Goal: Information Seeking & Learning: Learn about a topic

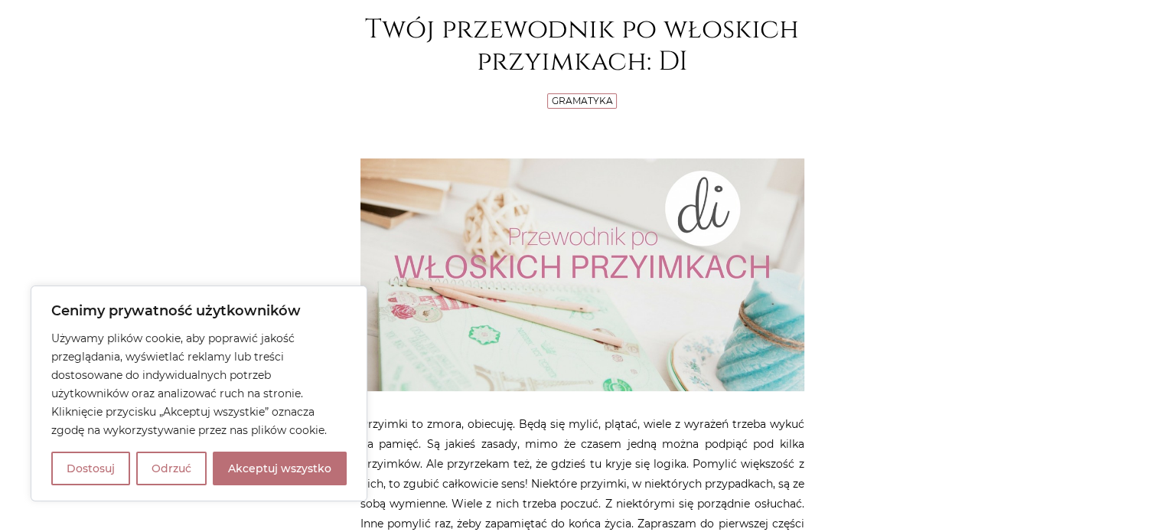
scroll to position [306, 0]
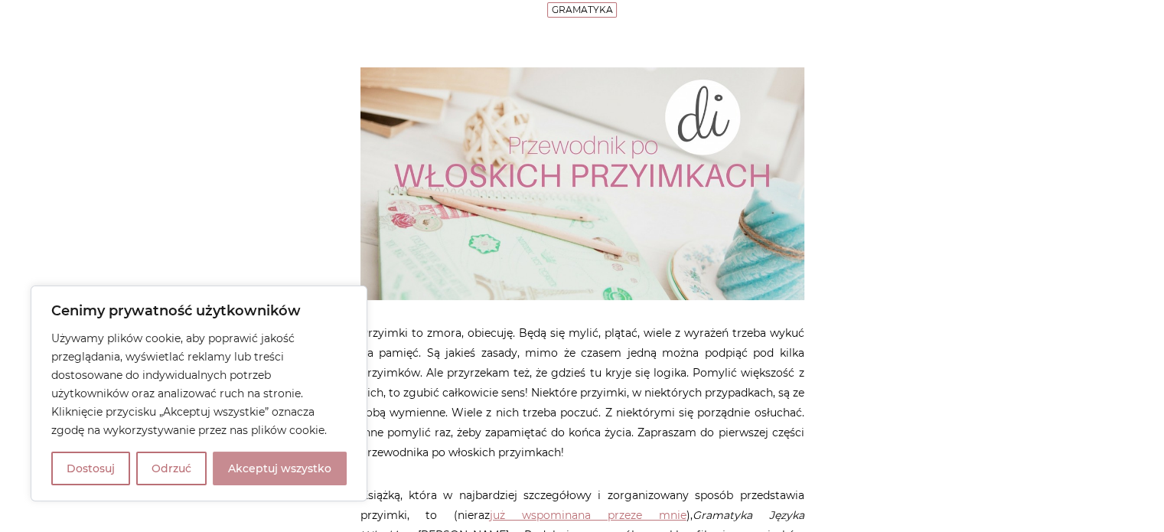
drag, startPoint x: 307, startPoint y: 469, endPoint x: 384, endPoint y: 459, distance: 77.9
click at [308, 469] on button "Akceptuj wszystko" at bounding box center [280, 468] width 134 height 34
checkbox input "true"
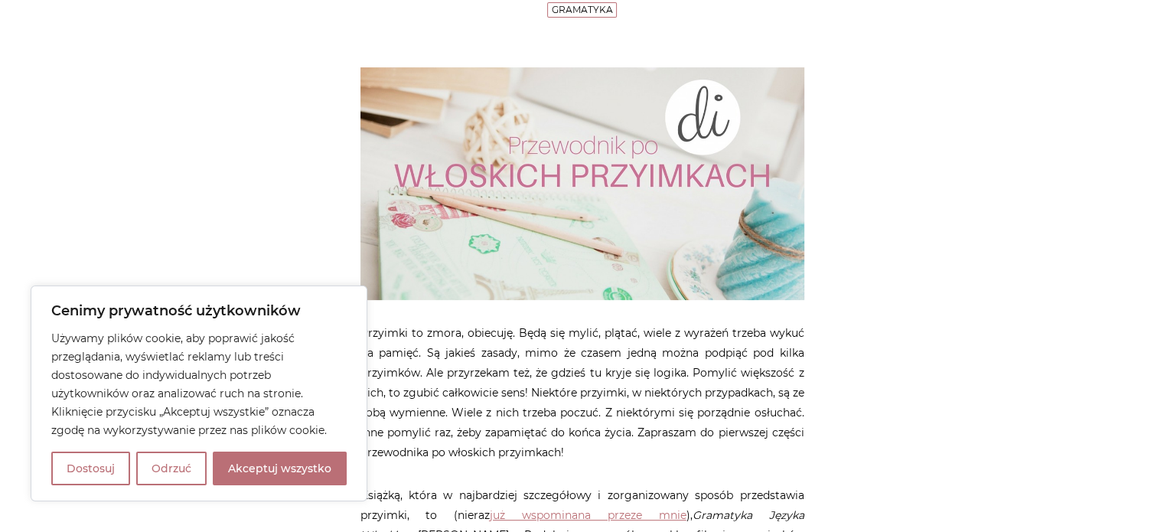
checkbox input "true"
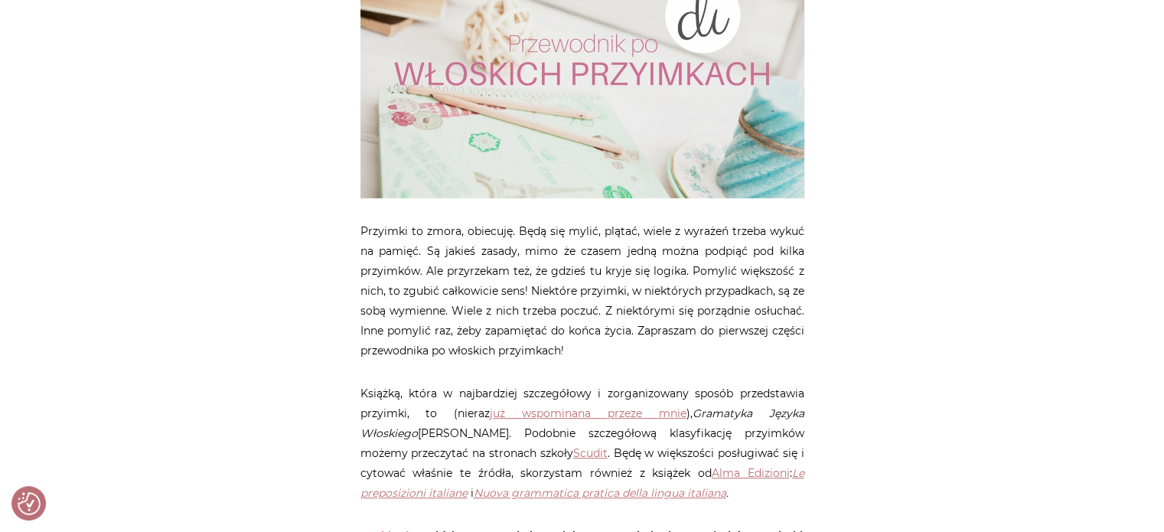
scroll to position [0, 0]
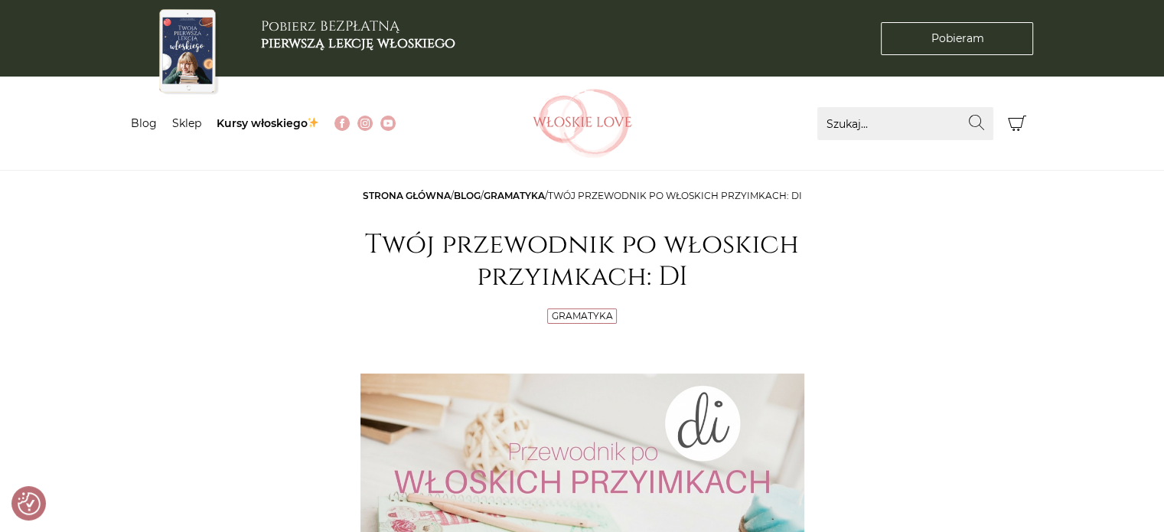
click at [528, 190] on link "Gramatyka" at bounding box center [513, 195] width 61 height 11
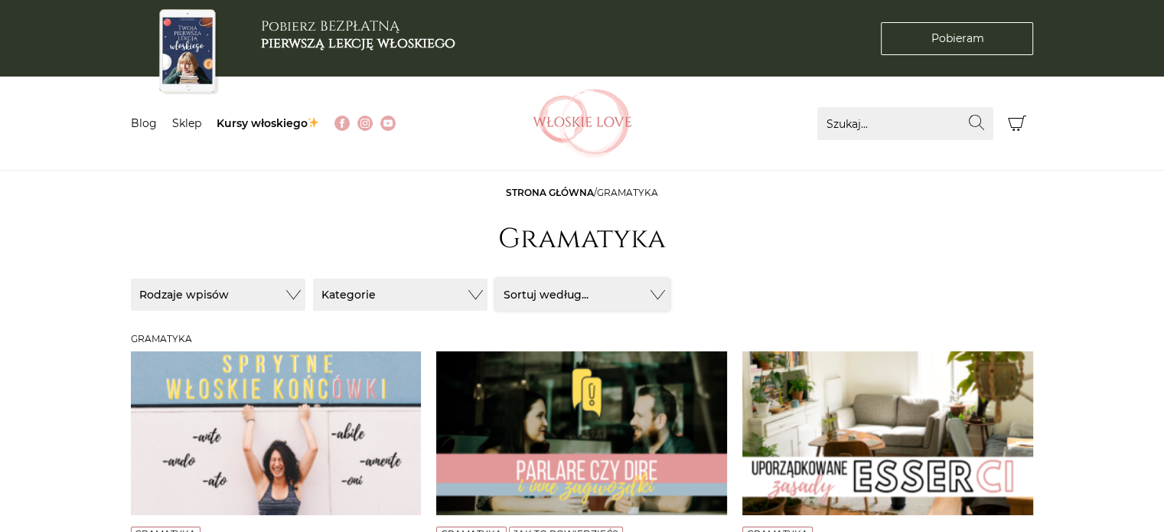
click at [621, 287] on button "Sortuj według..." at bounding box center [582, 294] width 174 height 32
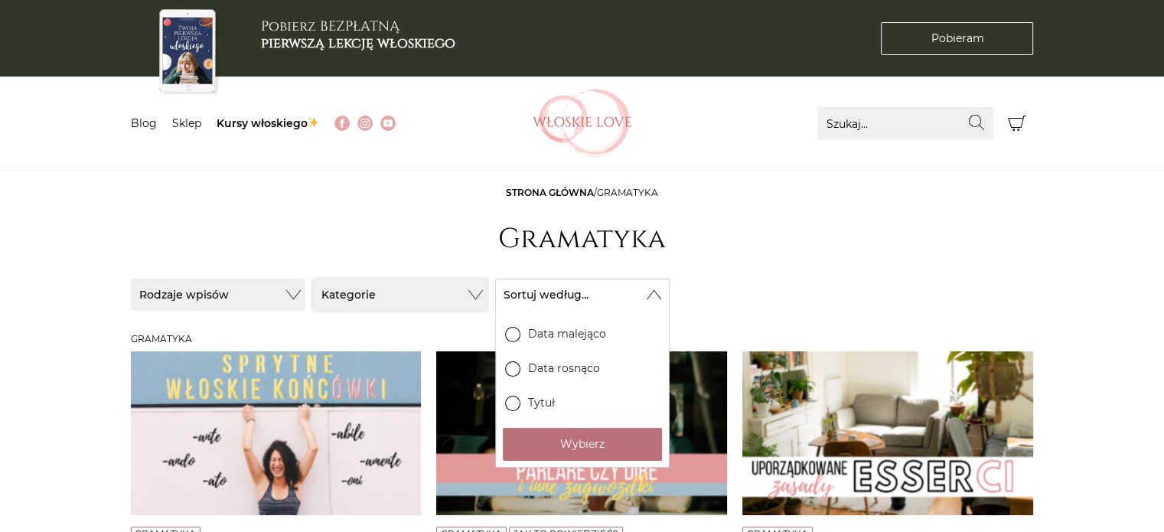
click at [438, 294] on button "Kategorie" at bounding box center [400, 294] width 174 height 32
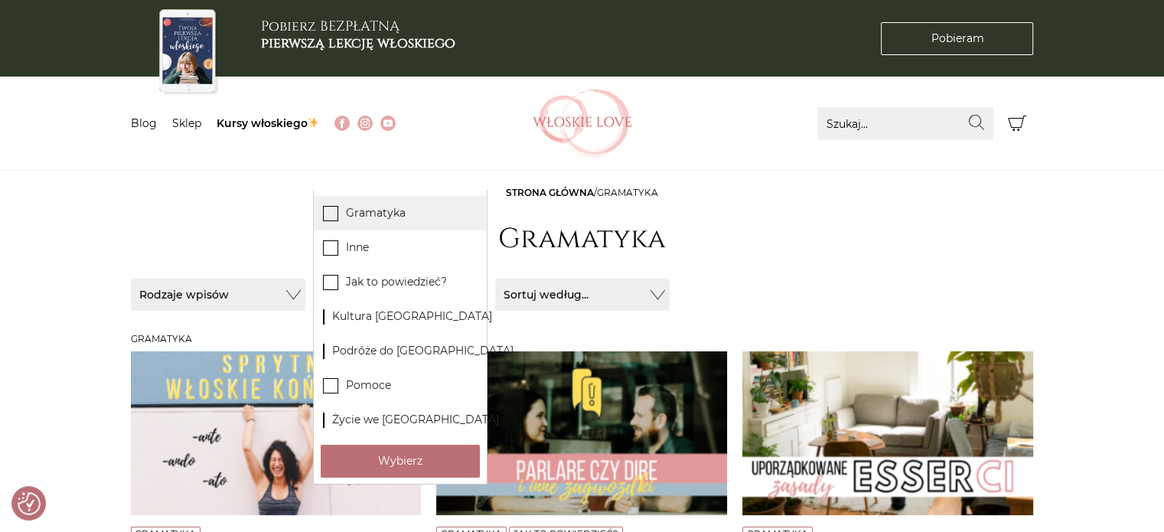
click at [340, 217] on label "Gramatyka" at bounding box center [400, 213] width 173 height 34
click at [0, 0] on input "Gramatyka" at bounding box center [0, 0] width 0 height 0
click at [298, 292] on button "Rodzaje wpisów" at bounding box center [218, 294] width 174 height 32
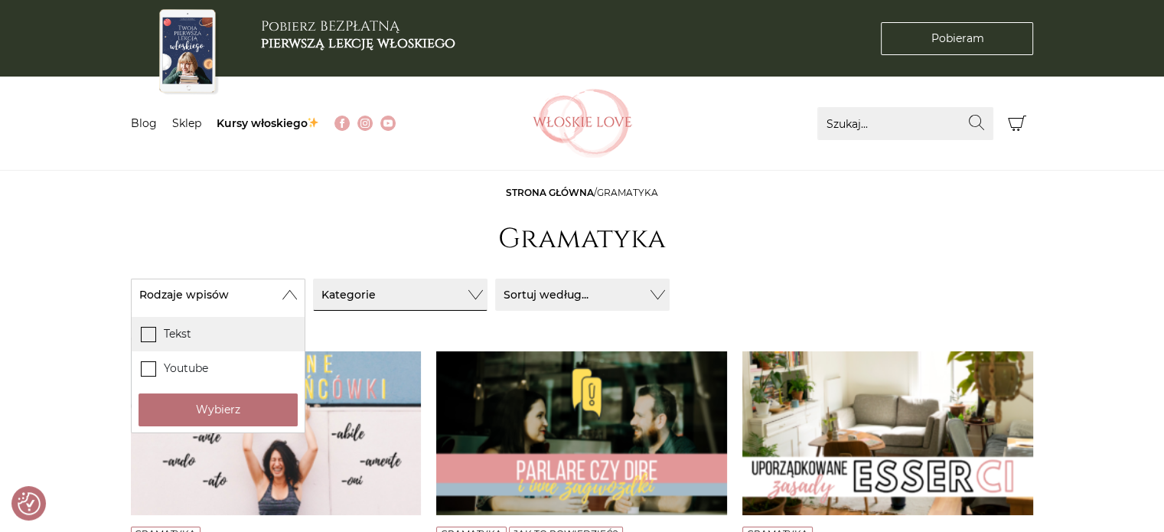
click at [147, 332] on icon at bounding box center [148, 333] width 13 height 13
click at [0, 0] on input "Tekst" at bounding box center [0, 0] width 0 height 0
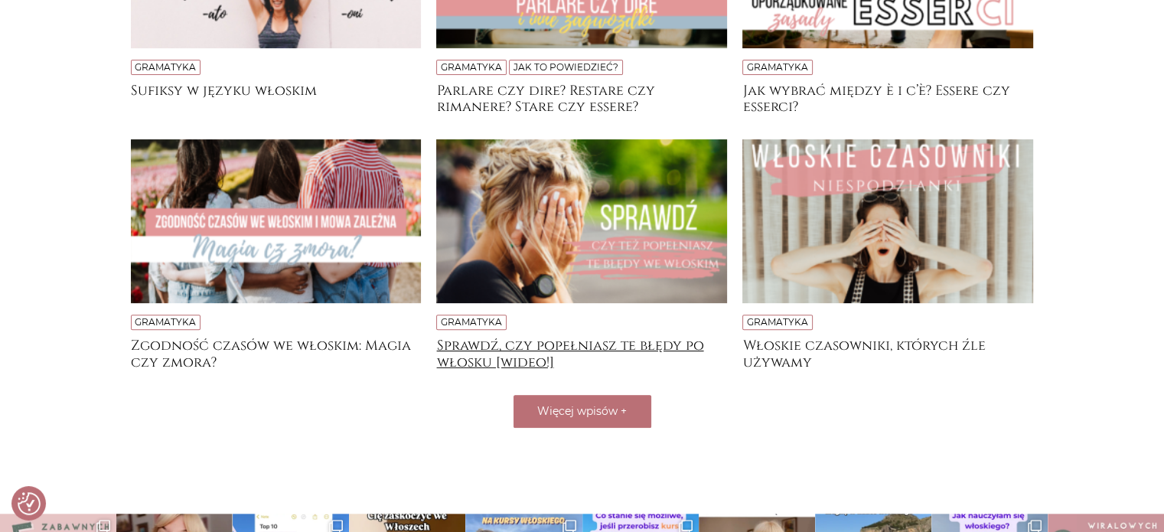
scroll to position [418, 0]
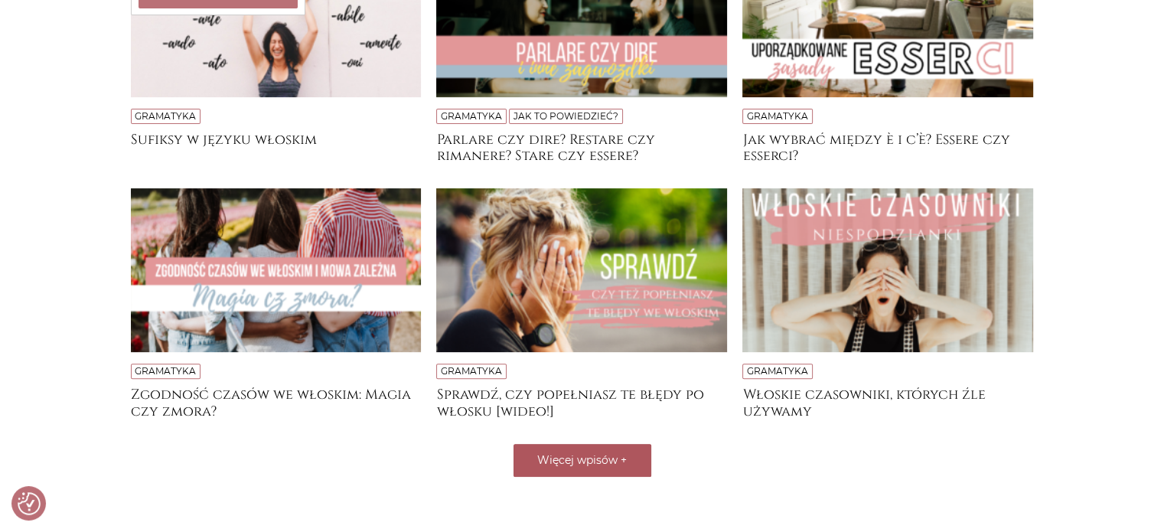
click at [591, 466] on button "Więcej wpisów +" at bounding box center [582, 460] width 138 height 33
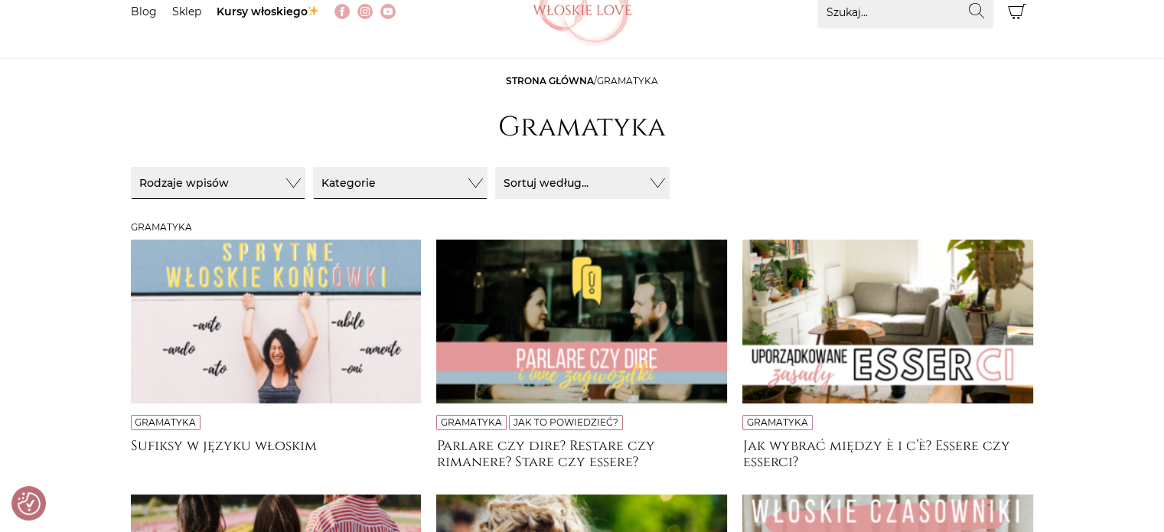
scroll to position [0, 0]
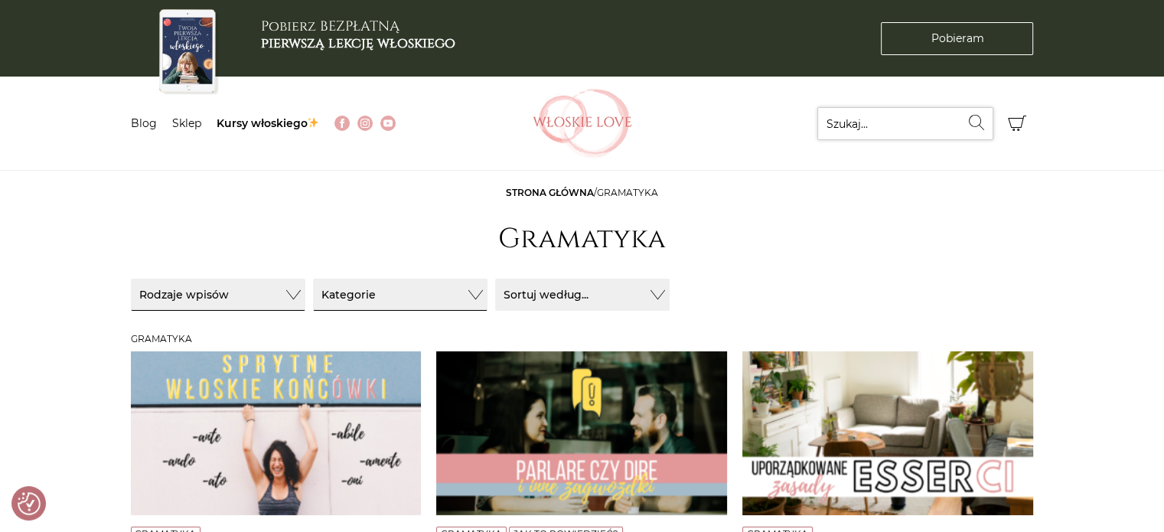
click at [872, 127] on input "Szukaj..." at bounding box center [905, 123] width 176 height 33
type input "przymki"
click at [982, 119] on icon "submit" at bounding box center [976, 122] width 18 height 15
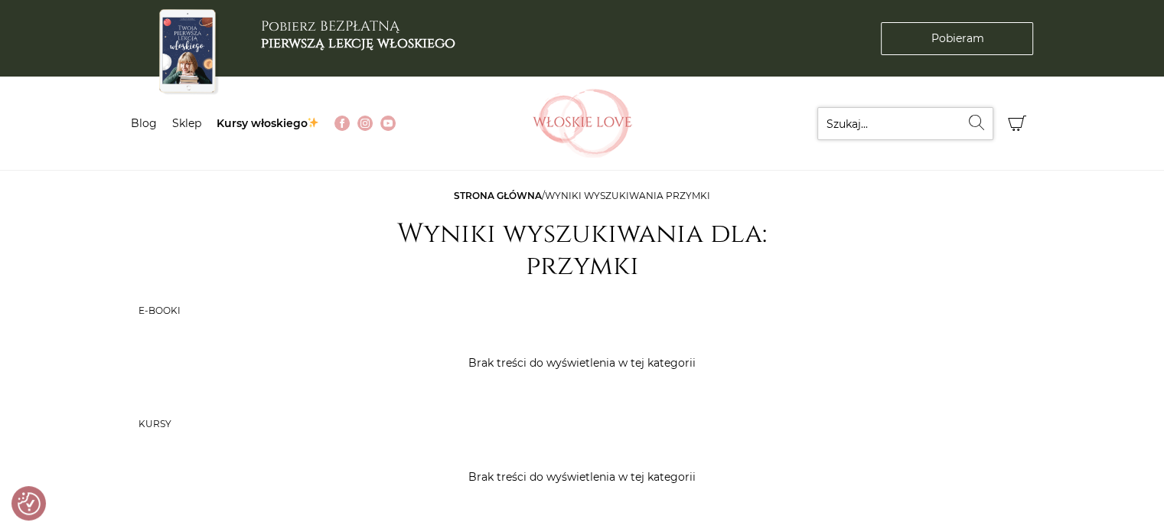
click at [880, 126] on input "Szukaj..." at bounding box center [905, 123] width 176 height 33
type input "preposzioni"
click at [960, 107] on button "Wyszukaj" at bounding box center [976, 122] width 33 height 31
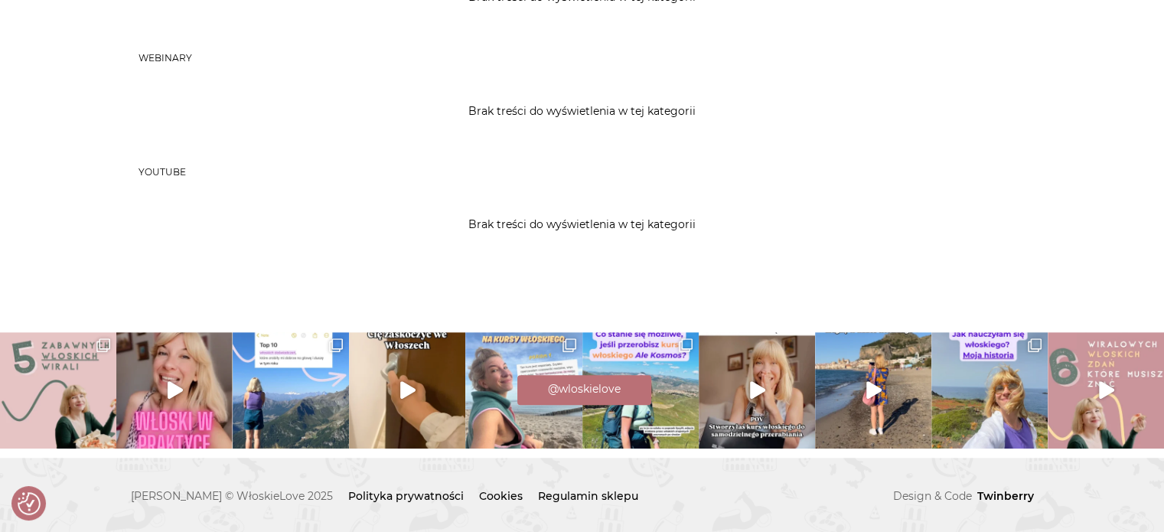
scroll to position [594, 0]
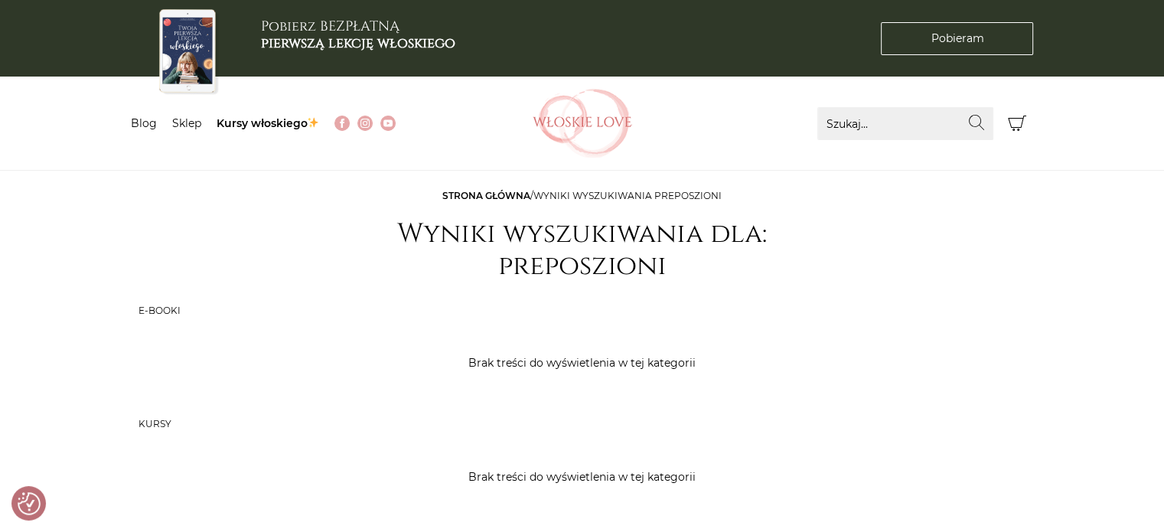
click at [753, 296] on article "Strona główna / Wyniki wyszukiwania preposzioni Wyniki wyszukiwania dla: prepos…" at bounding box center [582, 506] width 903 height 641
click at [181, 123] on link "Sklep" at bounding box center [186, 123] width 29 height 14
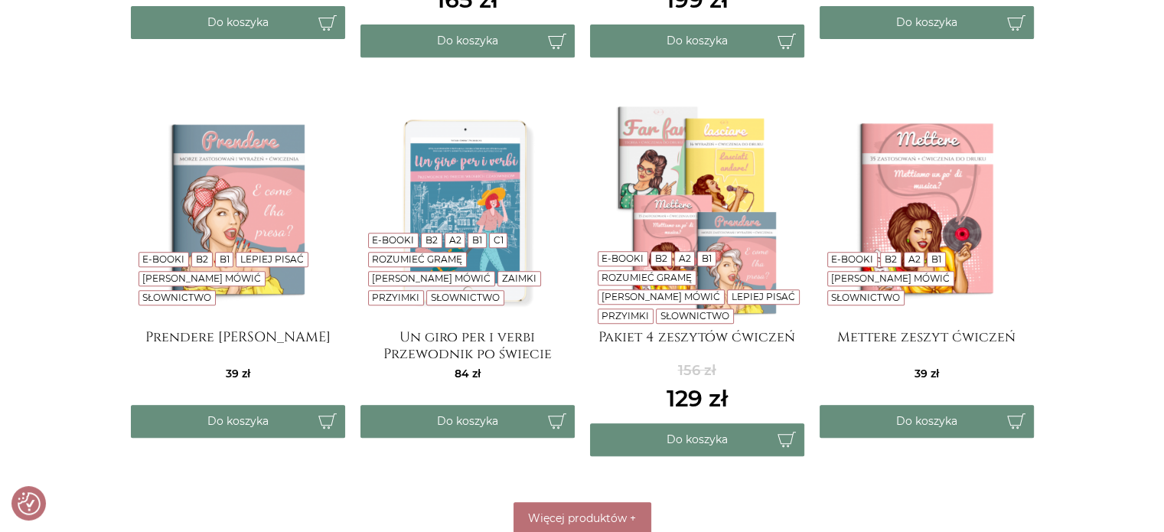
scroll to position [688, 0]
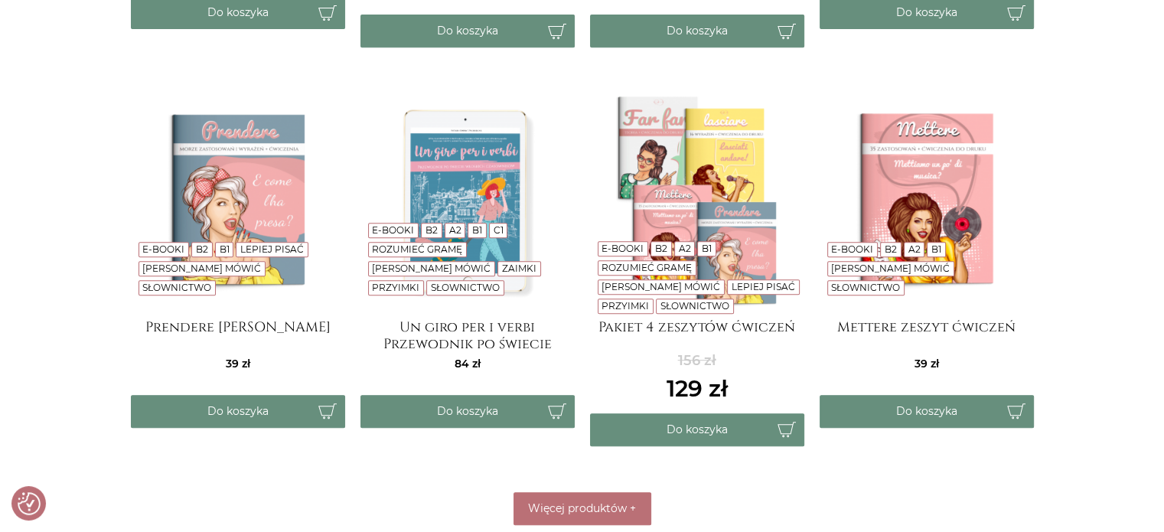
click at [419, 287] on link "Przyimki" at bounding box center [395, 287] width 47 height 11
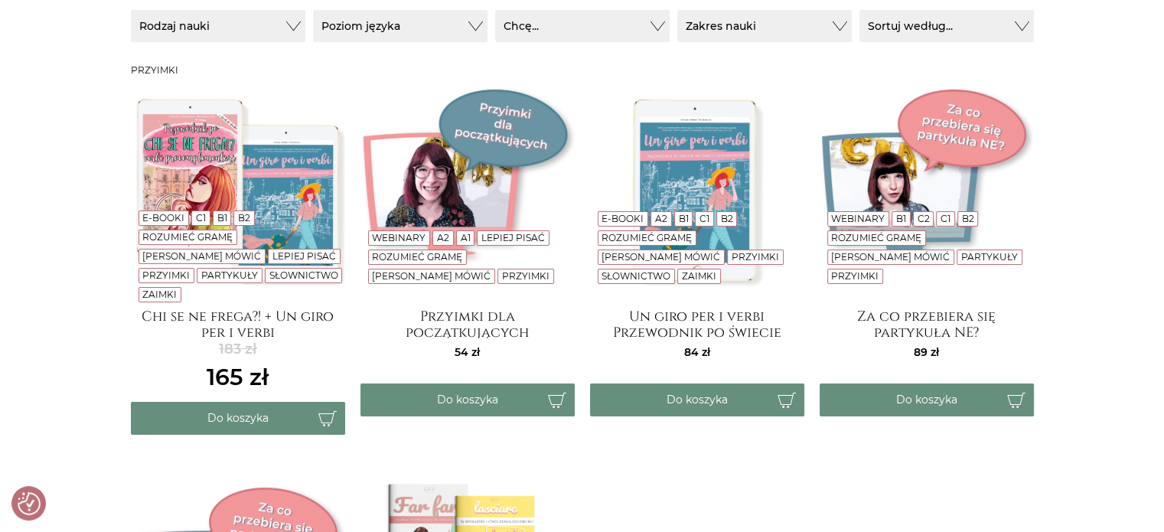
scroll to position [153, 0]
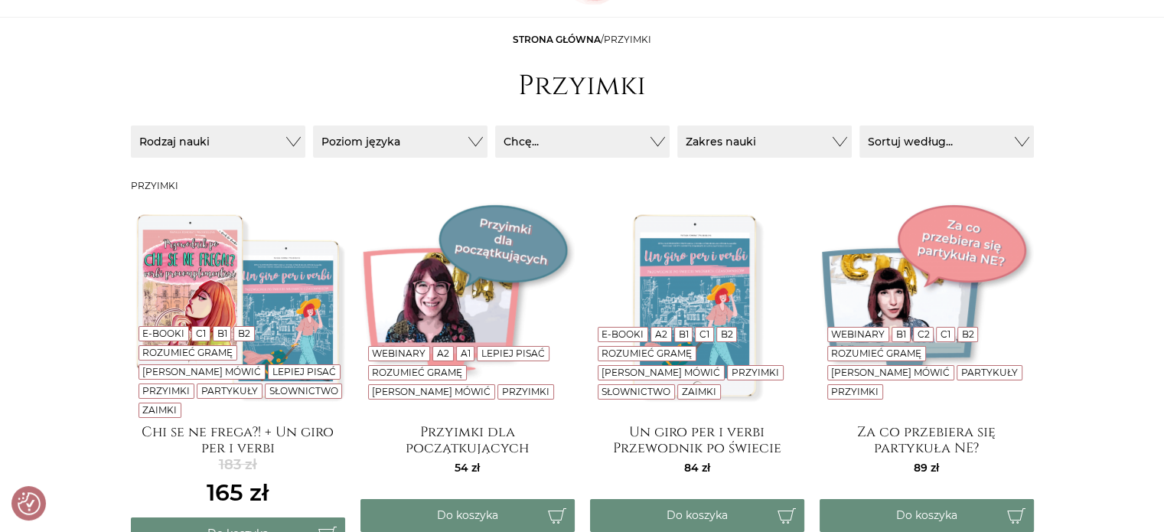
click at [434, 299] on img at bounding box center [467, 305] width 214 height 214
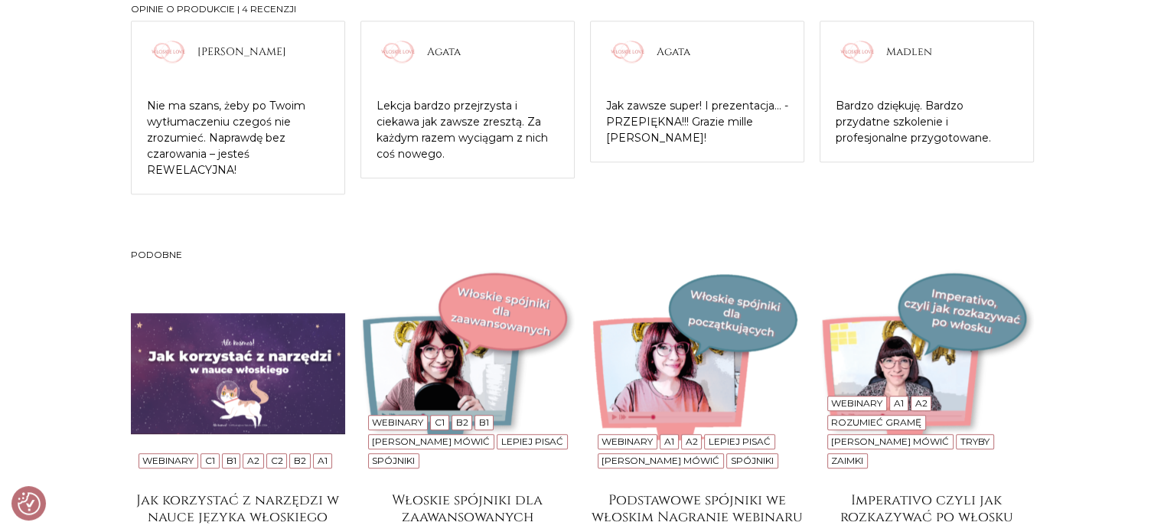
scroll to position [1224, 0]
